Goal: Information Seeking & Learning: Check status

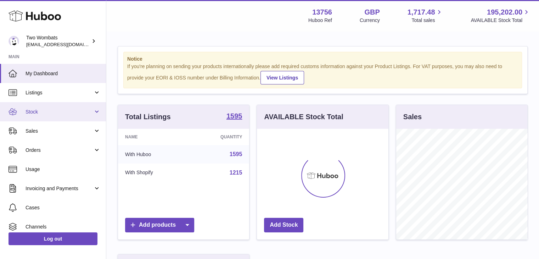
scroll to position [111, 131]
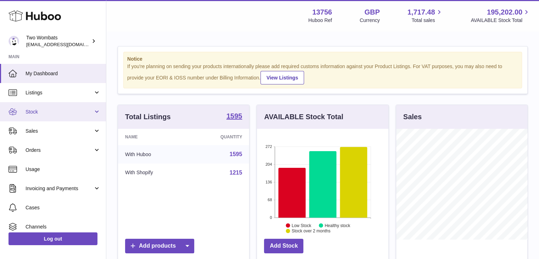
click at [76, 112] on span "Stock" at bounding box center [60, 111] width 68 height 7
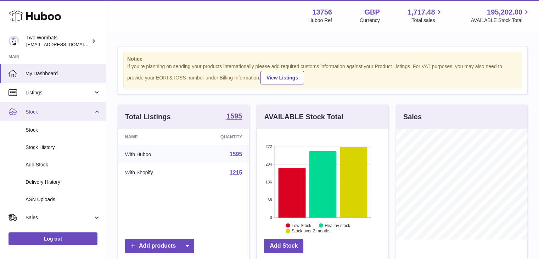
click at [76, 111] on span "Stock" at bounding box center [60, 111] width 68 height 7
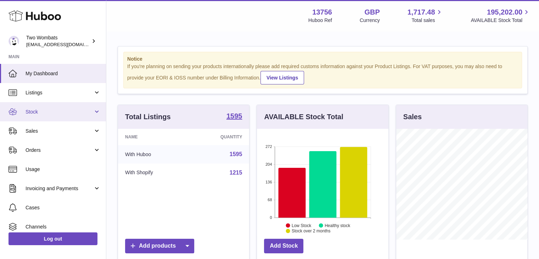
click at [58, 115] on link "Stock" at bounding box center [53, 111] width 106 height 19
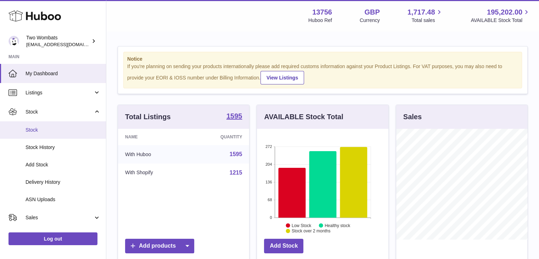
click at [61, 131] on span "Stock" at bounding box center [63, 129] width 75 height 7
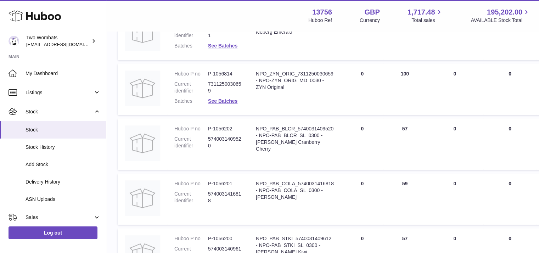
scroll to position [511, 0]
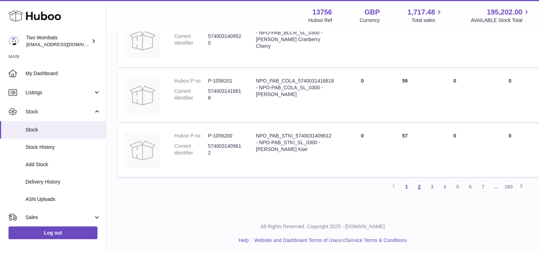
click at [418, 182] on link "2" at bounding box center [419, 186] width 13 height 13
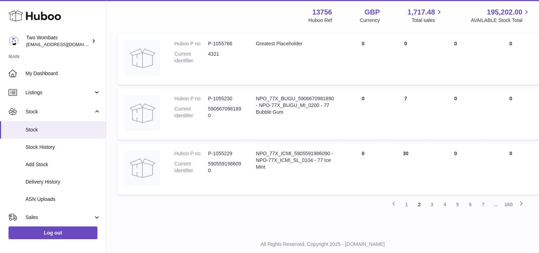
scroll to position [492, 0]
click at [427, 206] on link "3" at bounding box center [431, 203] width 13 height 13
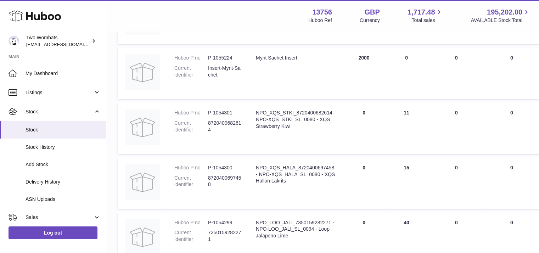
scroll to position [209, 0]
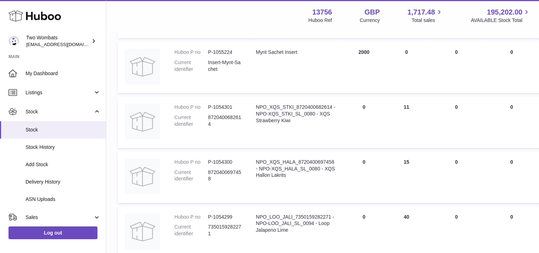
drag, startPoint x: 374, startPoint y: 53, endPoint x: 362, endPoint y: 53, distance: 11.7
click at [362, 53] on td "DUE IN Total 2000" at bounding box center [364, 67] width 43 height 51
drag, startPoint x: 361, startPoint y: 52, endPoint x: 376, endPoint y: 54, distance: 14.7
click at [376, 54] on td "DUE IN Total 2000" at bounding box center [364, 67] width 43 height 51
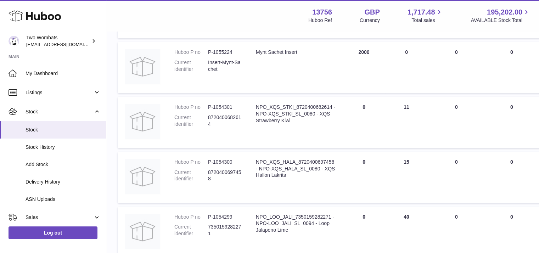
click at [376, 54] on td "DUE IN Total 2000" at bounding box center [364, 67] width 43 height 51
drag, startPoint x: 373, startPoint y: 52, endPoint x: 360, endPoint y: 52, distance: 12.4
click at [360, 52] on td "DUE IN Total 2000" at bounding box center [364, 67] width 43 height 51
click at [361, 52] on td "DUE IN Total 2000" at bounding box center [364, 67] width 43 height 51
drag, startPoint x: 362, startPoint y: 52, endPoint x: 376, endPoint y: 52, distance: 13.8
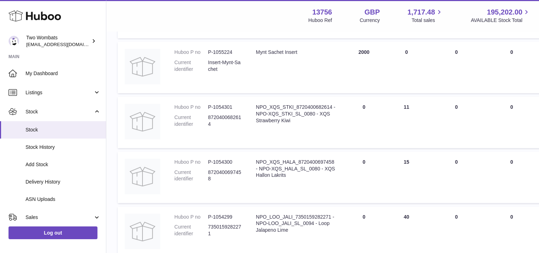
click at [376, 52] on td "DUE IN Total 2000" at bounding box center [364, 67] width 43 height 51
click at [373, 51] on td "DUE IN Total 2000" at bounding box center [364, 67] width 43 height 51
drag, startPoint x: 373, startPoint y: 51, endPoint x: 362, endPoint y: 51, distance: 10.6
click at [362, 51] on td "DUE IN Total 2000" at bounding box center [364, 67] width 43 height 51
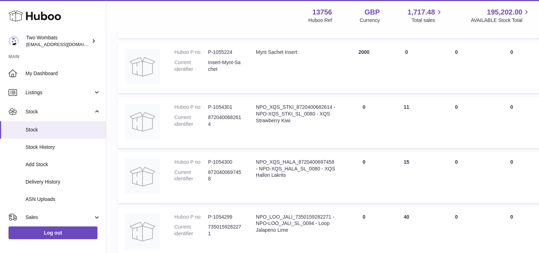
drag, startPoint x: 362, startPoint y: 51, endPoint x: 374, endPoint y: 51, distance: 12.0
click at [374, 51] on td "DUE IN Total 2000" at bounding box center [364, 67] width 43 height 51
click at [378, 54] on td "DUE IN Total 2000" at bounding box center [364, 67] width 43 height 51
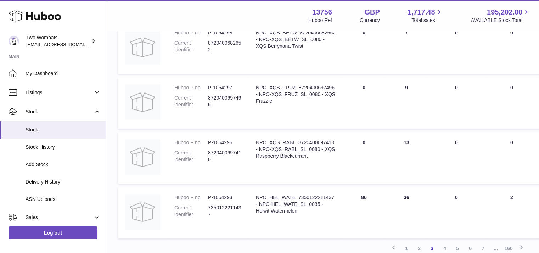
scroll to position [492, 0]
